Goal: Task Accomplishment & Management: Use online tool/utility

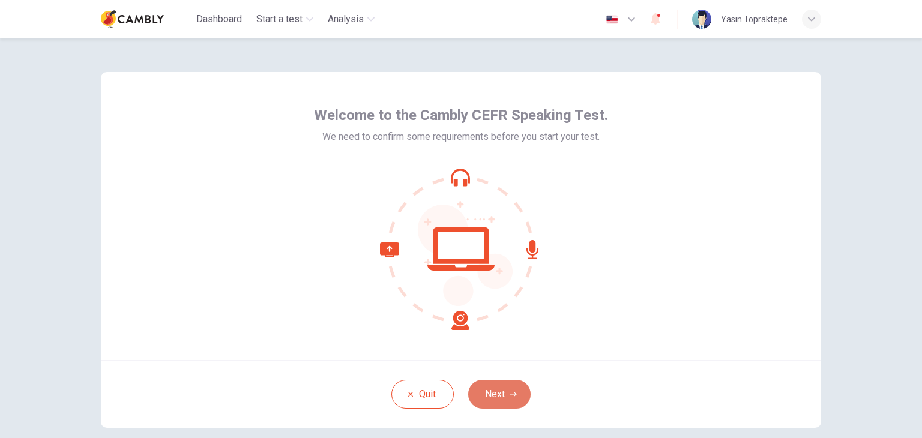
click at [503, 400] on button "Next" at bounding box center [499, 394] width 62 height 29
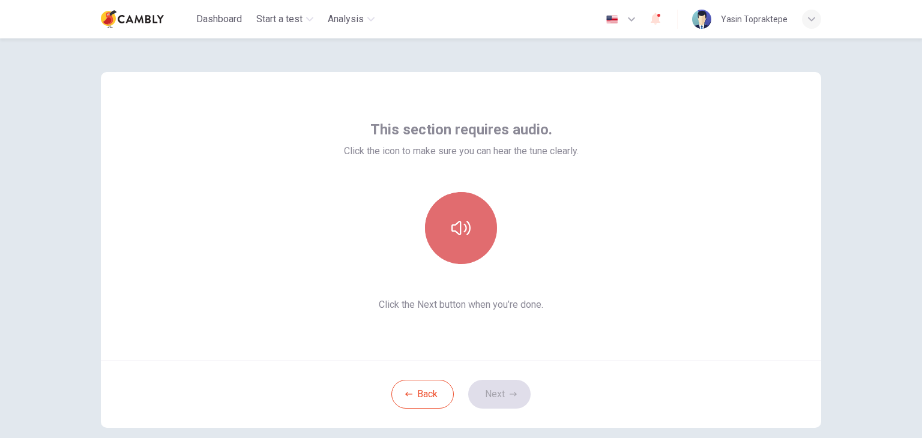
click at [470, 241] on button "button" at bounding box center [461, 228] width 72 height 72
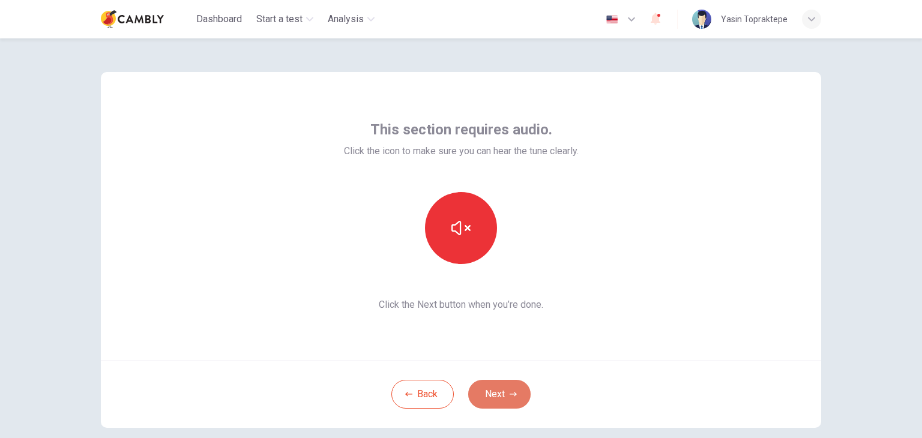
click at [500, 381] on button "Next" at bounding box center [499, 394] width 62 height 29
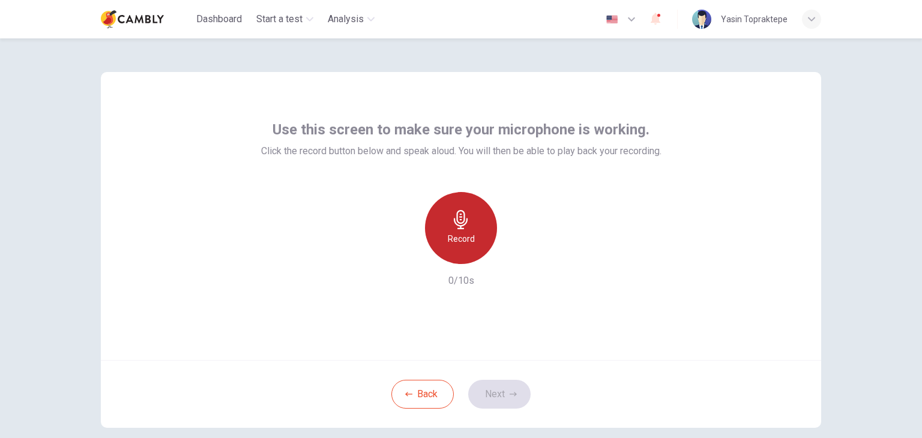
click at [457, 239] on h6 "Record" at bounding box center [461, 239] width 27 height 14
click at [457, 239] on h6 "Stop" at bounding box center [461, 239] width 18 height 14
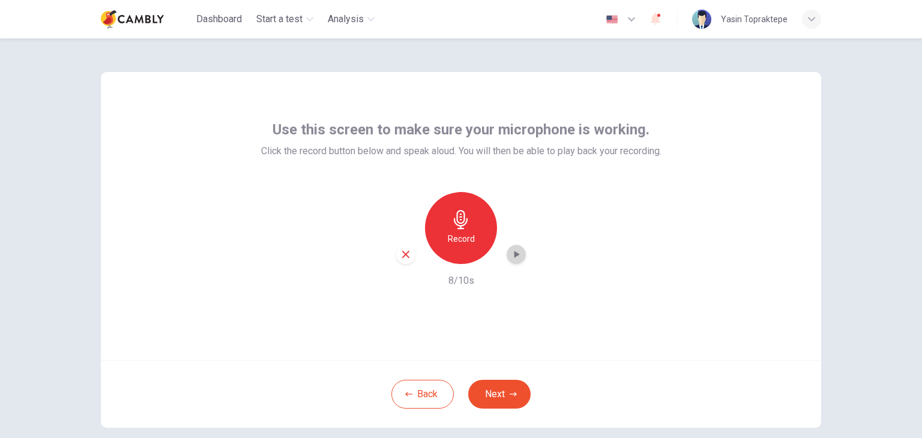
click at [514, 254] on icon "button" at bounding box center [516, 254] width 5 height 7
click at [487, 387] on button "Next" at bounding box center [499, 394] width 62 height 29
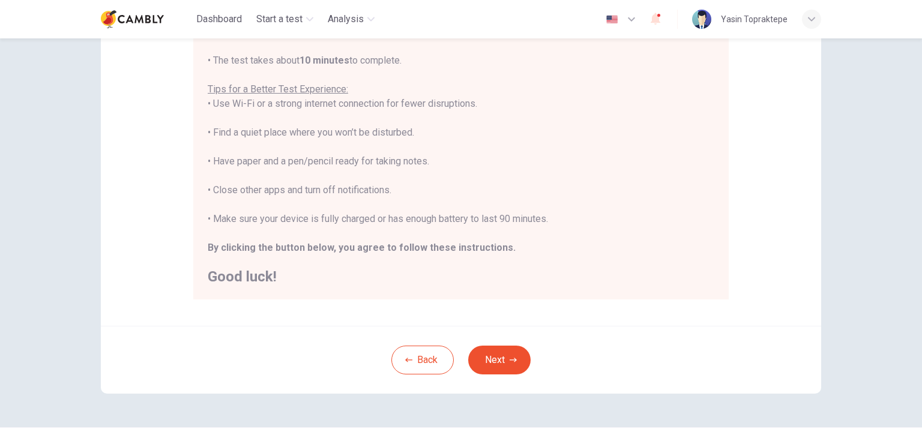
scroll to position [203, 0]
click at [504, 358] on button "Next" at bounding box center [499, 358] width 62 height 29
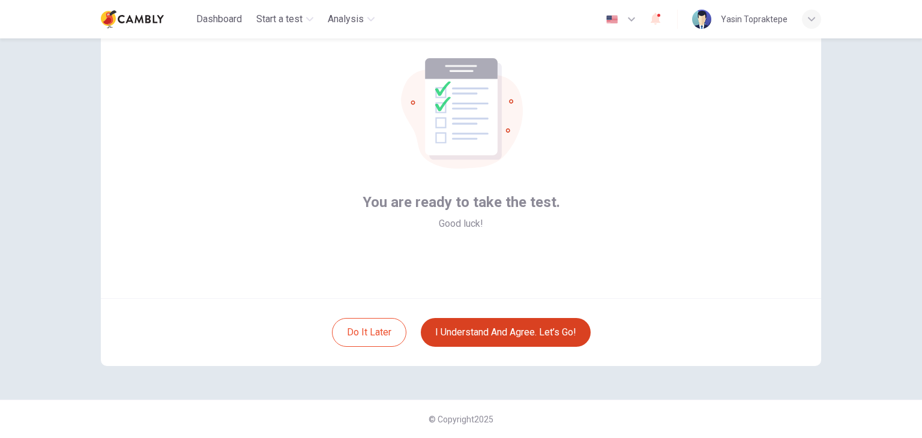
scroll to position [62, 0]
click at [515, 329] on button "I understand and agree. Let’s go!" at bounding box center [506, 332] width 170 height 29
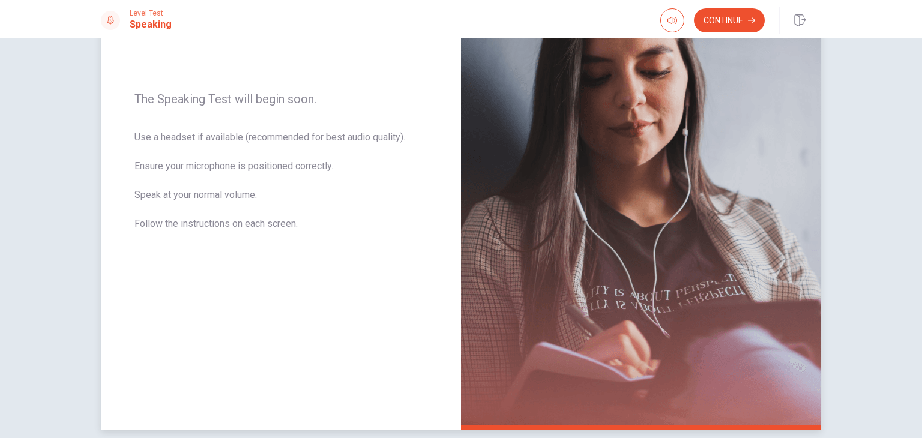
scroll to position [116, 0]
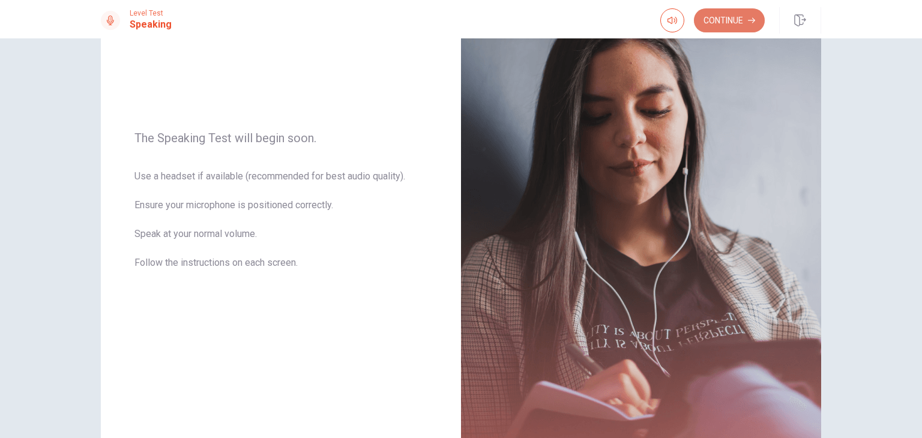
click at [741, 24] on button "Continue" at bounding box center [729, 20] width 71 height 24
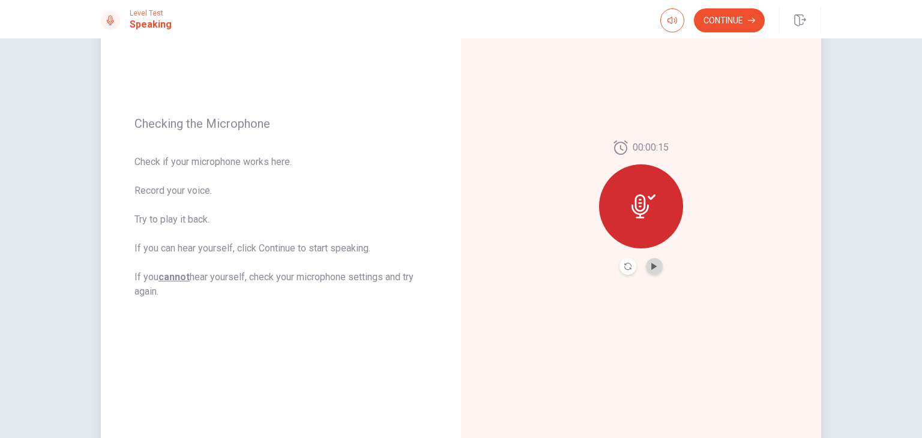
click at [655, 266] on button "Play Audio" at bounding box center [654, 266] width 17 height 17
click at [643, 217] on icon at bounding box center [643, 206] width 24 height 24
click at [624, 263] on icon "Record Again" at bounding box center [627, 266] width 7 height 7
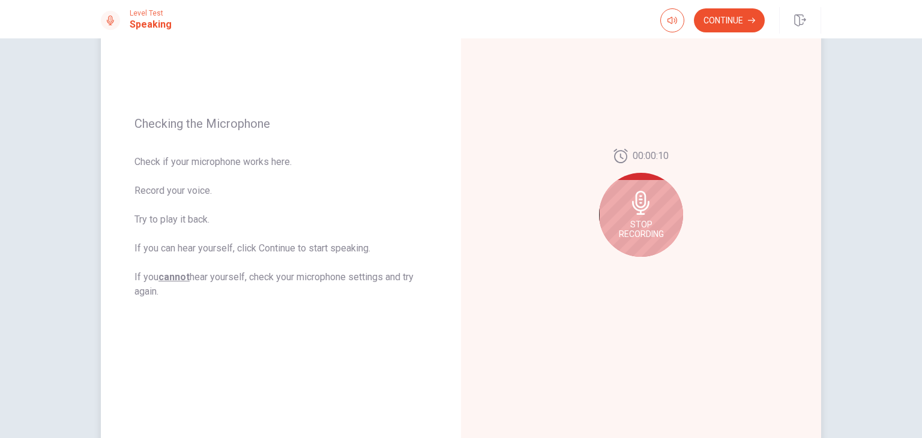
click at [640, 225] on span "Stop Recording" at bounding box center [641, 229] width 45 height 19
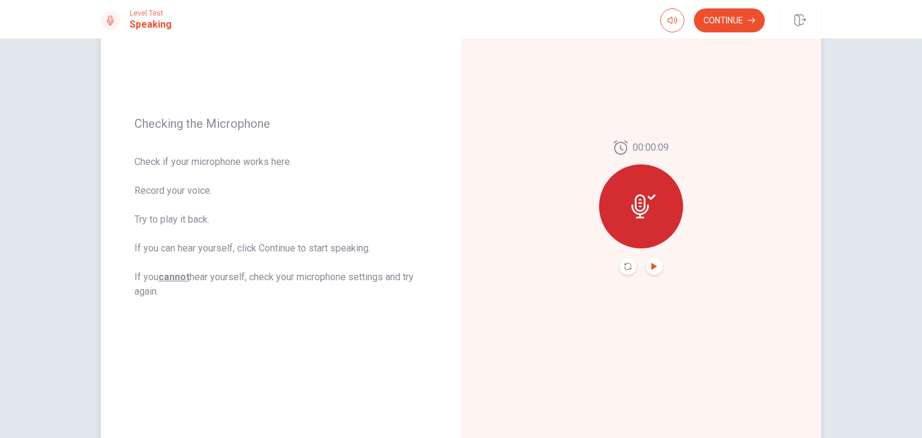
click at [654, 263] on icon "Play Audio" at bounding box center [654, 266] width 7 height 7
click at [735, 16] on button "Continue" at bounding box center [729, 20] width 71 height 24
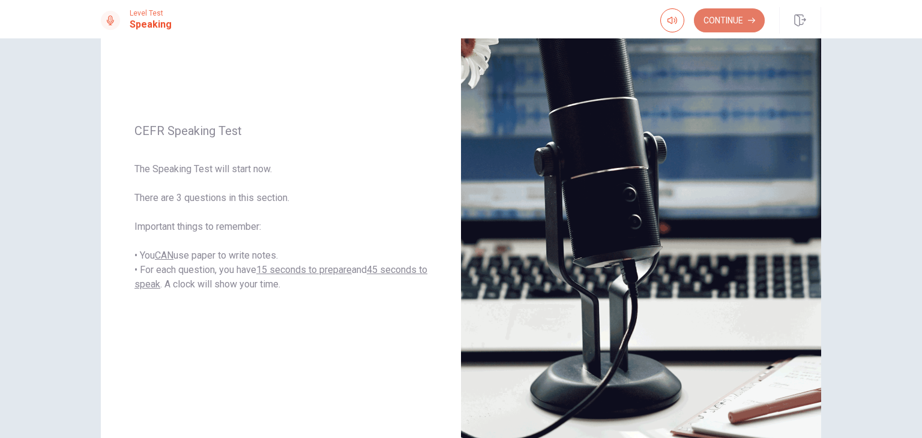
click at [735, 16] on button "Continue" at bounding box center [729, 20] width 71 height 24
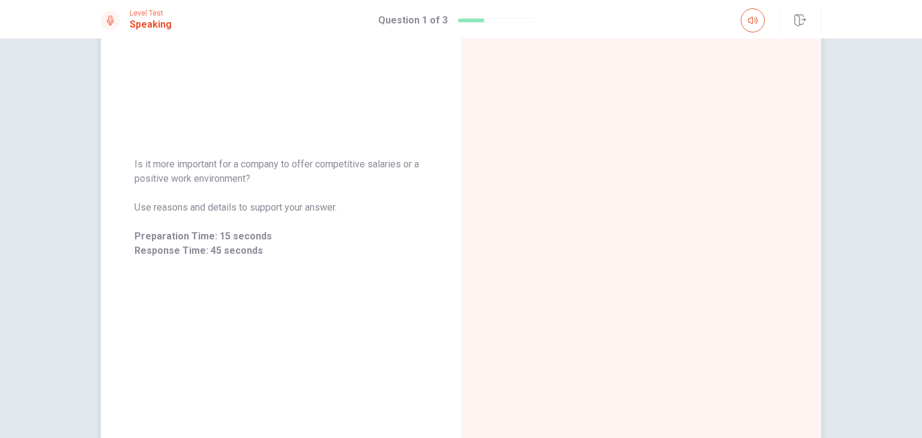
click at [364, 340] on div "Is it more important for a company to offer competitive salaries or a positive …" at bounding box center [281, 207] width 360 height 523
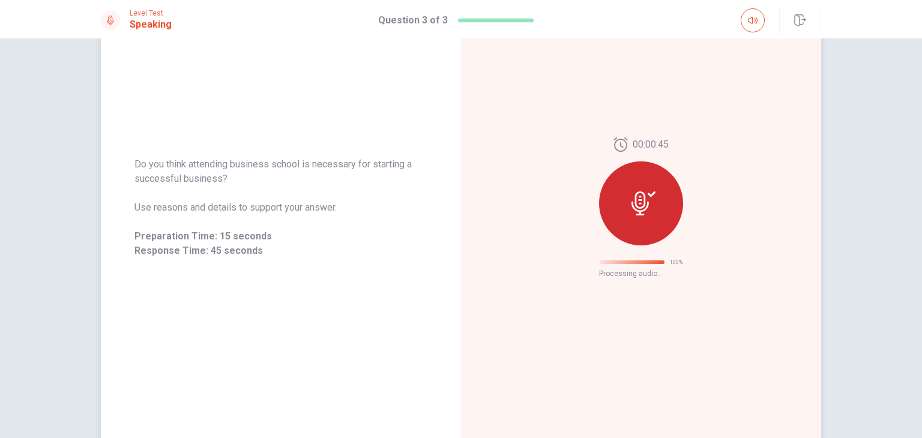
scroll to position [0, 0]
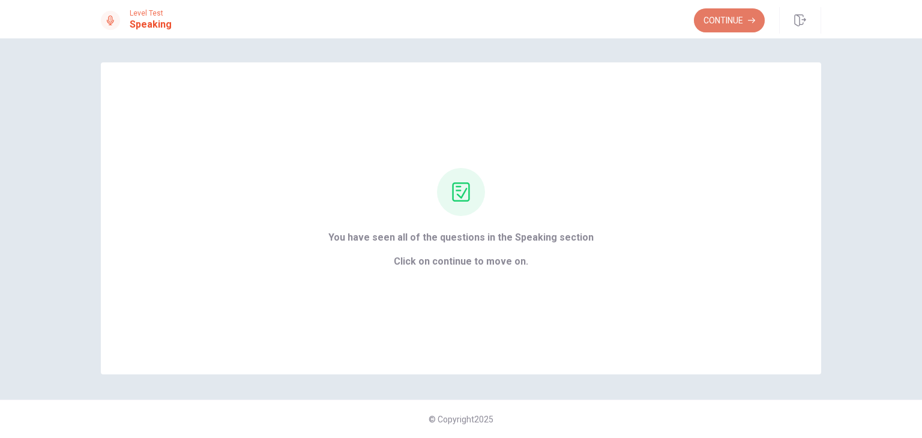
click at [715, 20] on button "Continue" at bounding box center [729, 20] width 71 height 24
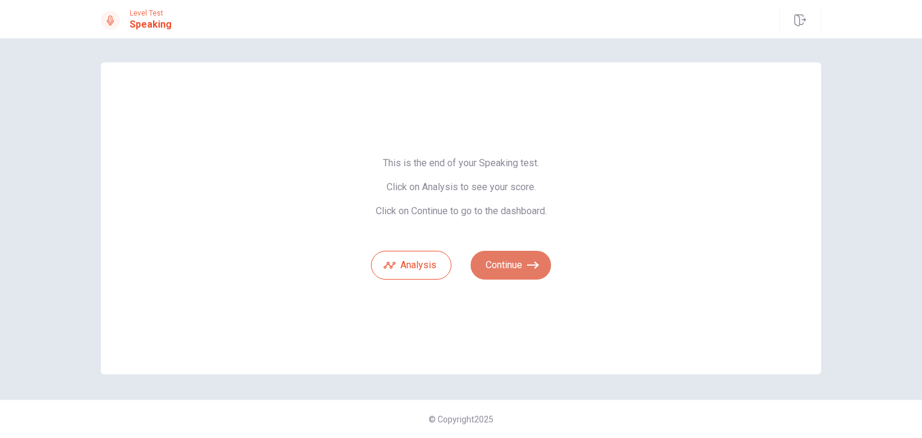
click at [521, 268] on button "Continue" at bounding box center [510, 265] width 80 height 29
